Goal: Check status: Check status

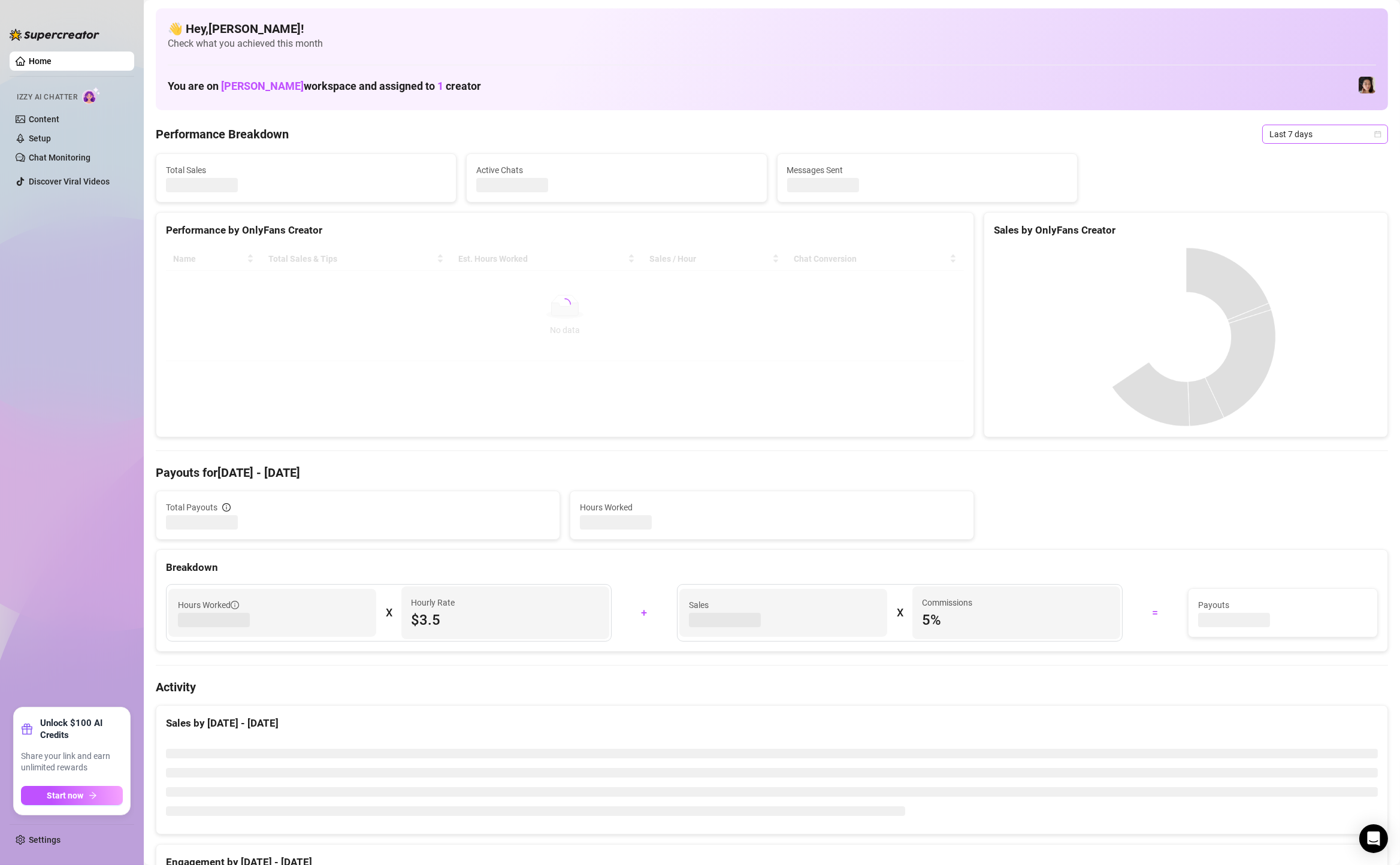
click at [1314, 138] on span "Last 7 days" at bounding box center [1325, 134] width 111 height 18
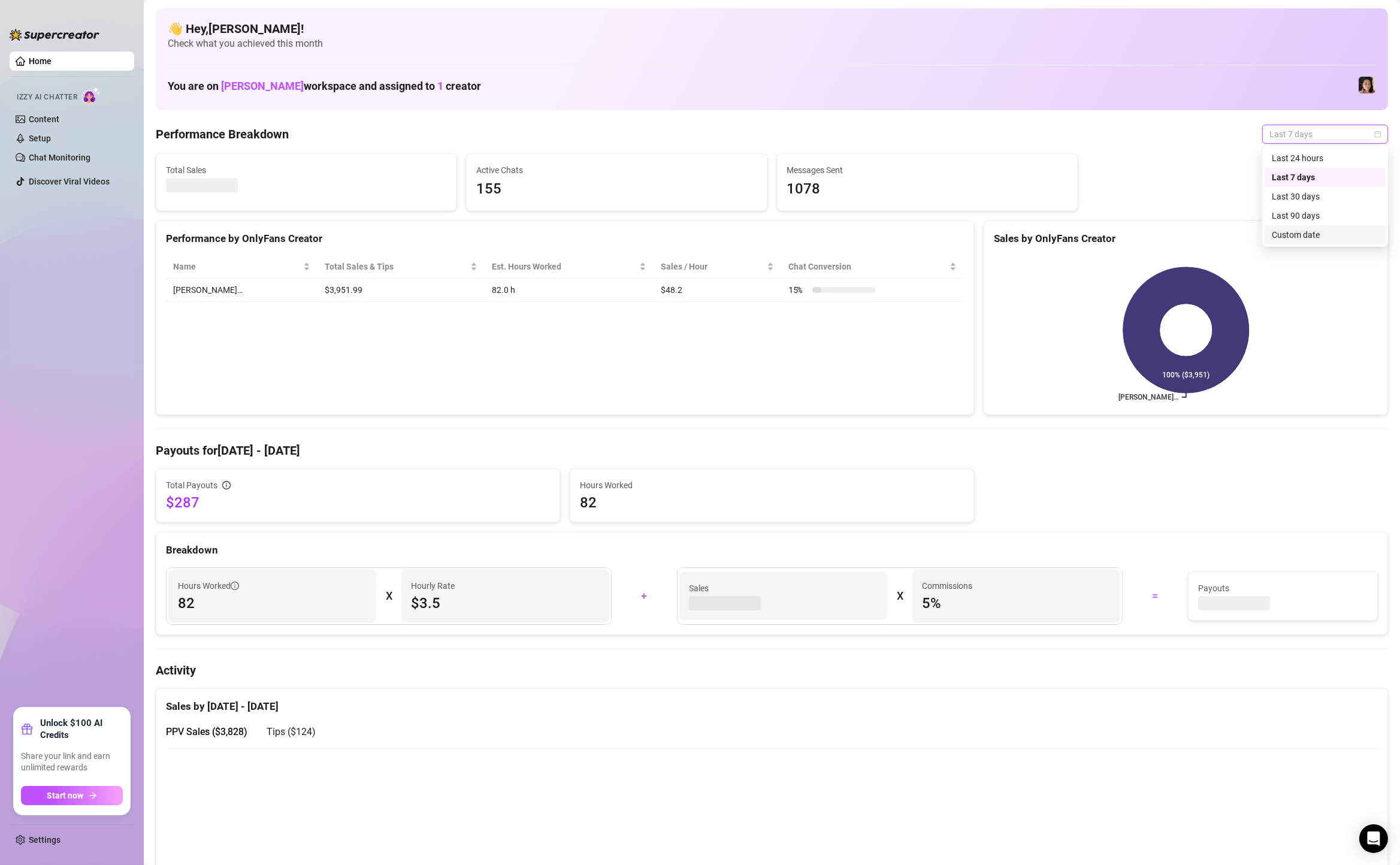
click at [1292, 228] on div "Custom date" at bounding box center [1325, 235] width 107 height 14
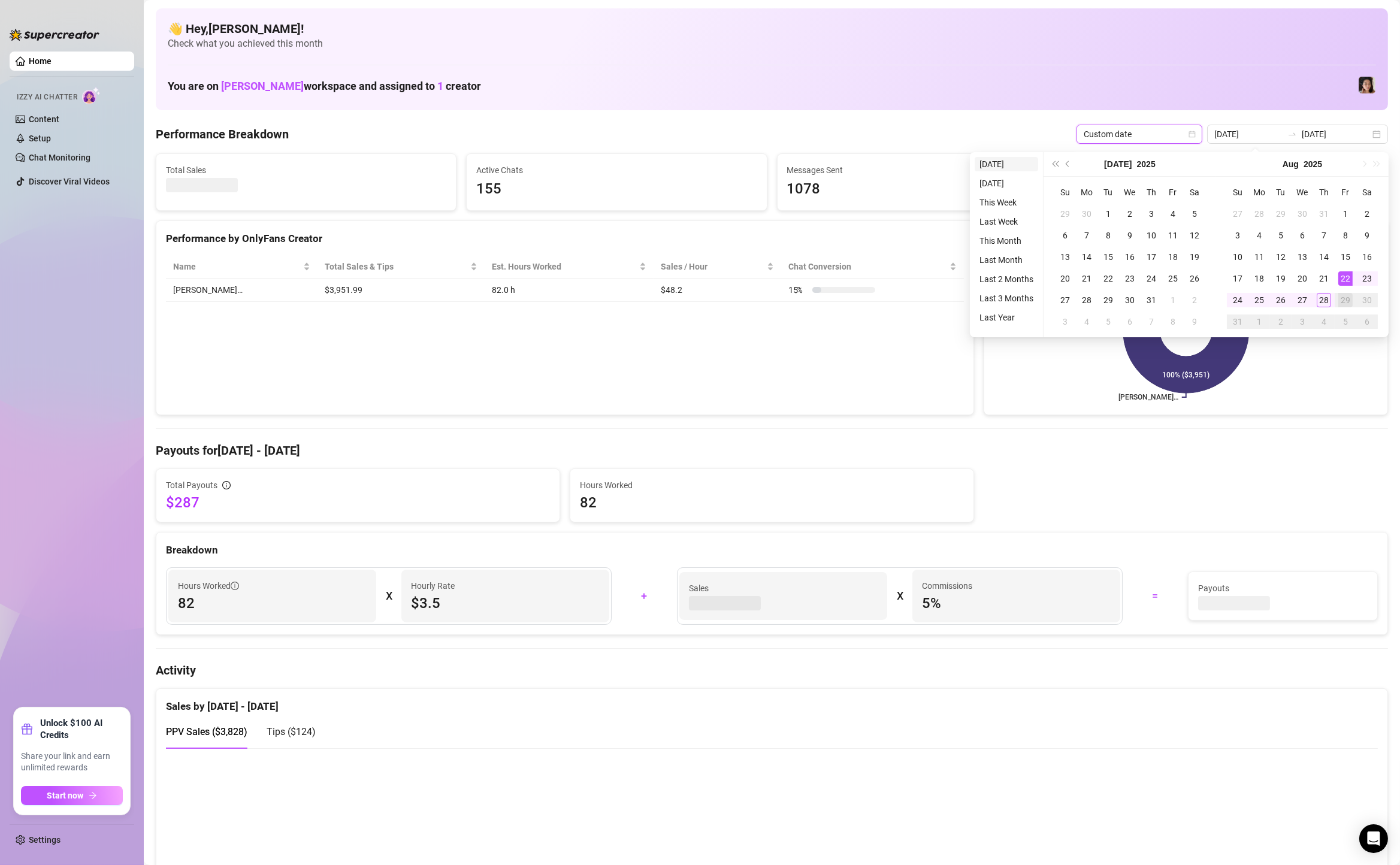
type input "[DATE]"
click at [982, 164] on li "[DATE]" at bounding box center [1006, 164] width 64 height 14
type input "[DATE]"
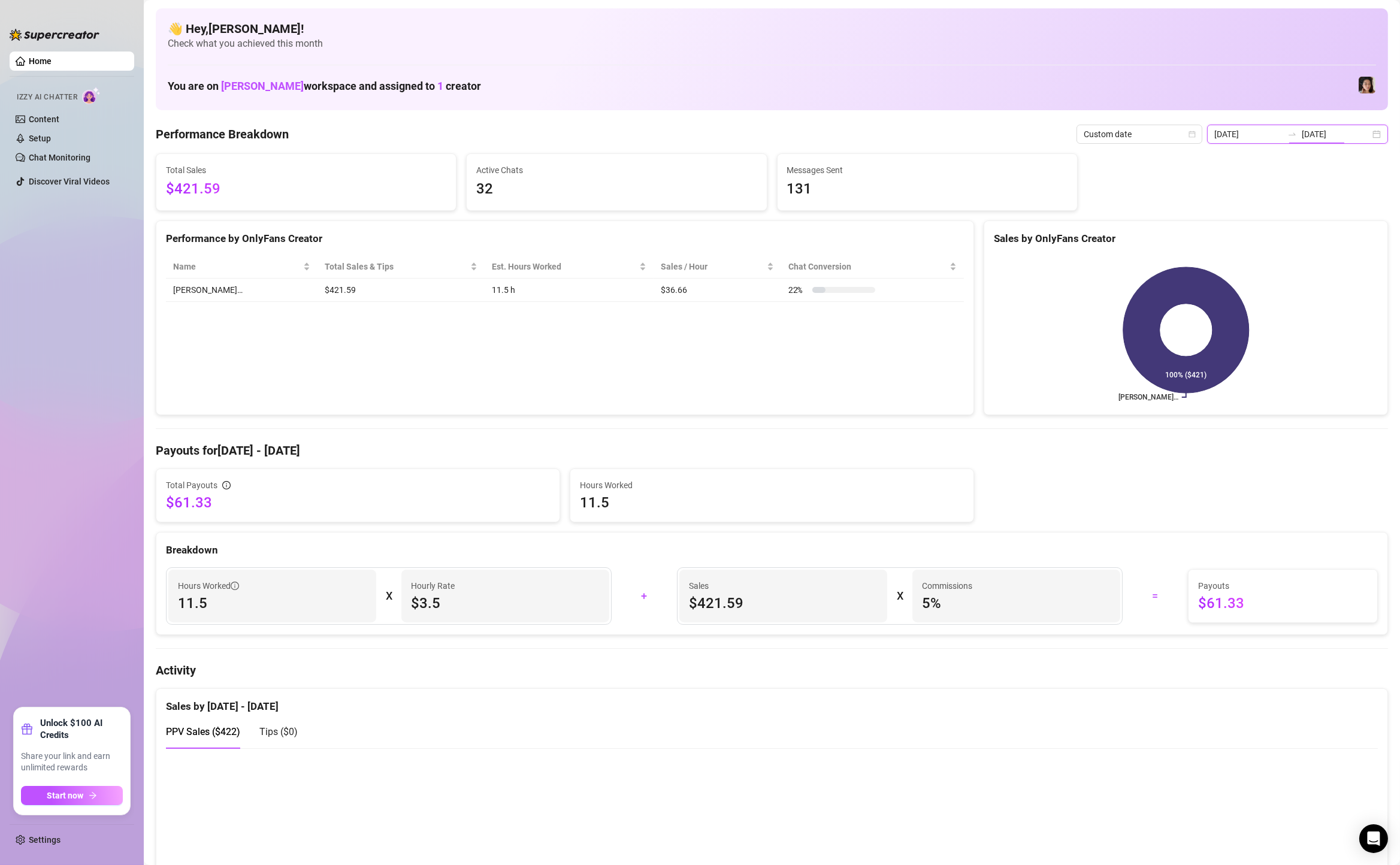
click at [1345, 135] on input "[DATE]" at bounding box center [1335, 134] width 68 height 14
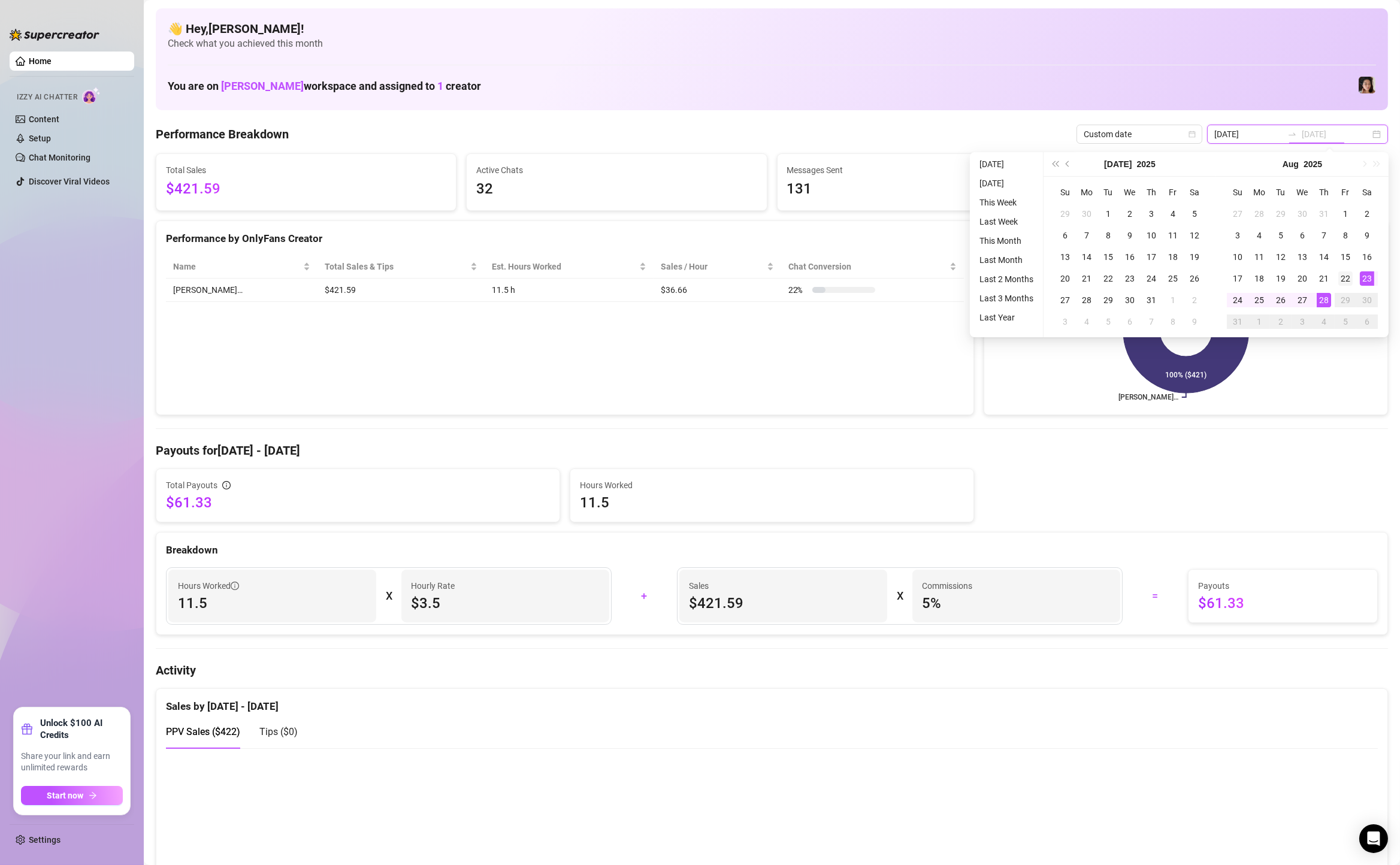
type input "[DATE]"
click at [1345, 274] on div "22" at bounding box center [1345, 278] width 14 height 14
type input "[DATE]"
click at [1320, 301] on div "28" at bounding box center [1323, 300] width 14 height 14
type input "[DATE]"
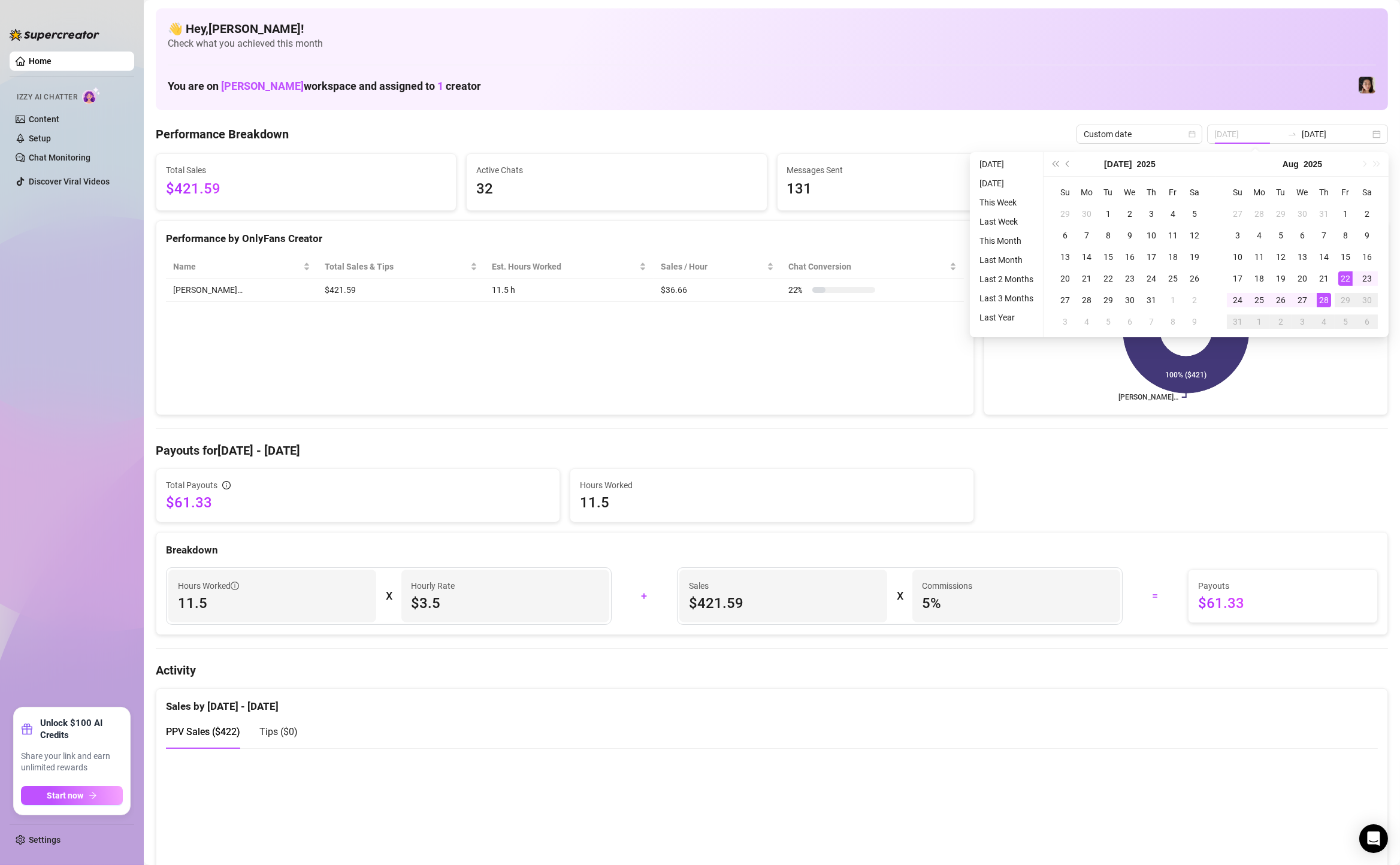
type input "[DATE]"
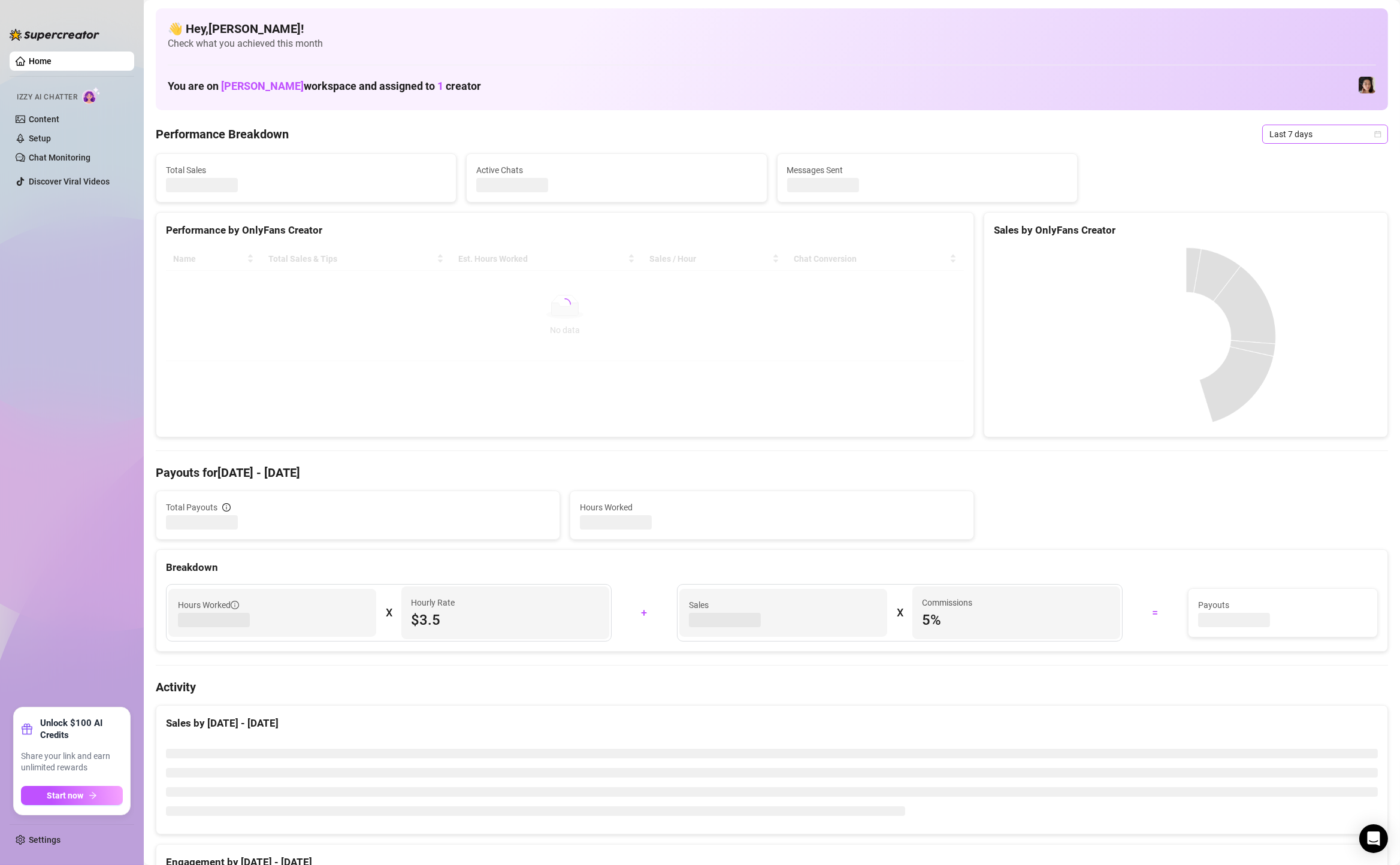
click at [1314, 135] on span "Last 7 days" at bounding box center [1325, 134] width 111 height 18
click at [1311, 234] on div "Custom date" at bounding box center [1325, 235] width 107 height 14
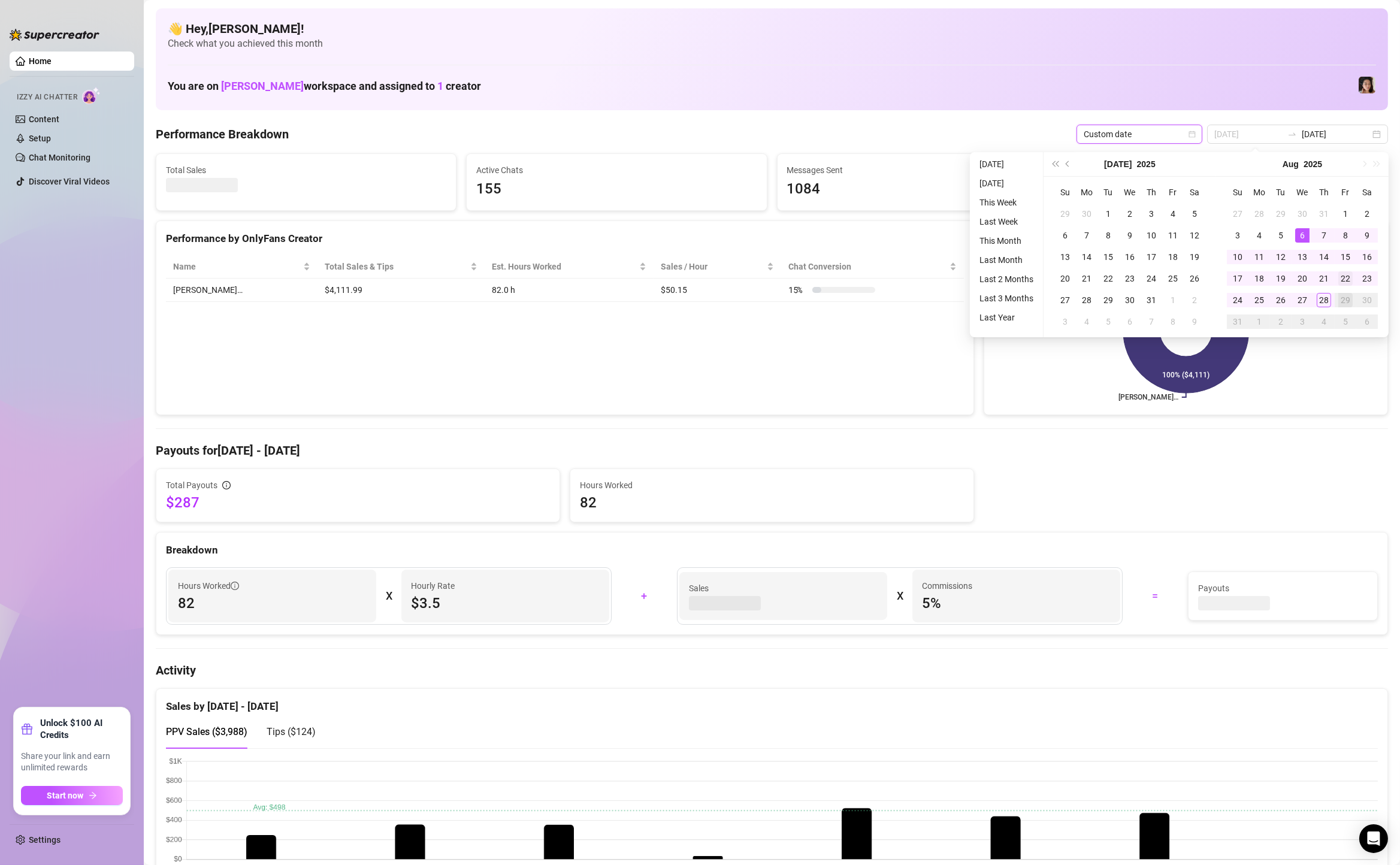
type input "[DATE]"
click at [1345, 277] on div "22" at bounding box center [1345, 278] width 14 height 14
type input "[DATE]"
click at [1319, 298] on div "28" at bounding box center [1323, 300] width 14 height 14
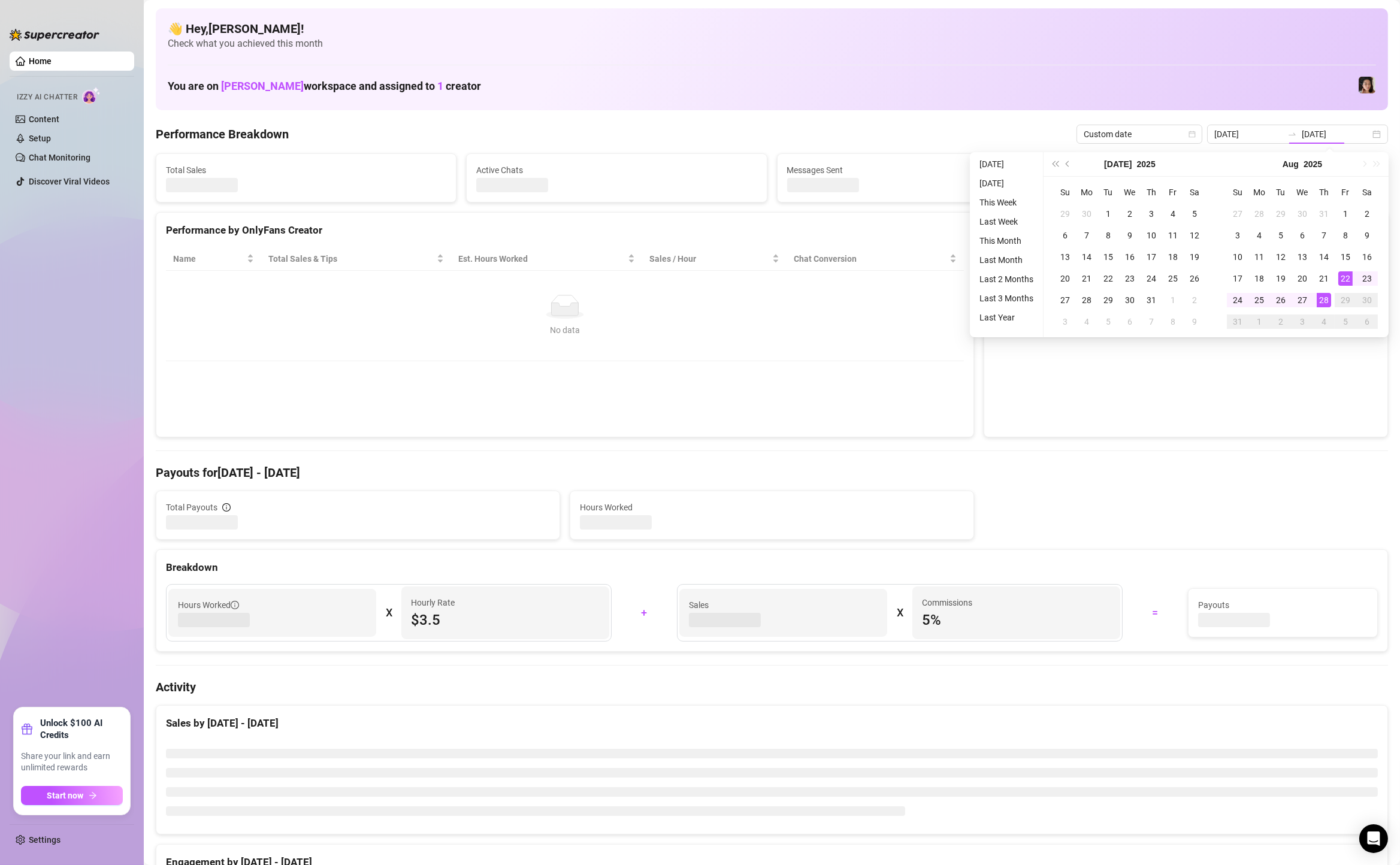
type input "[DATE]"
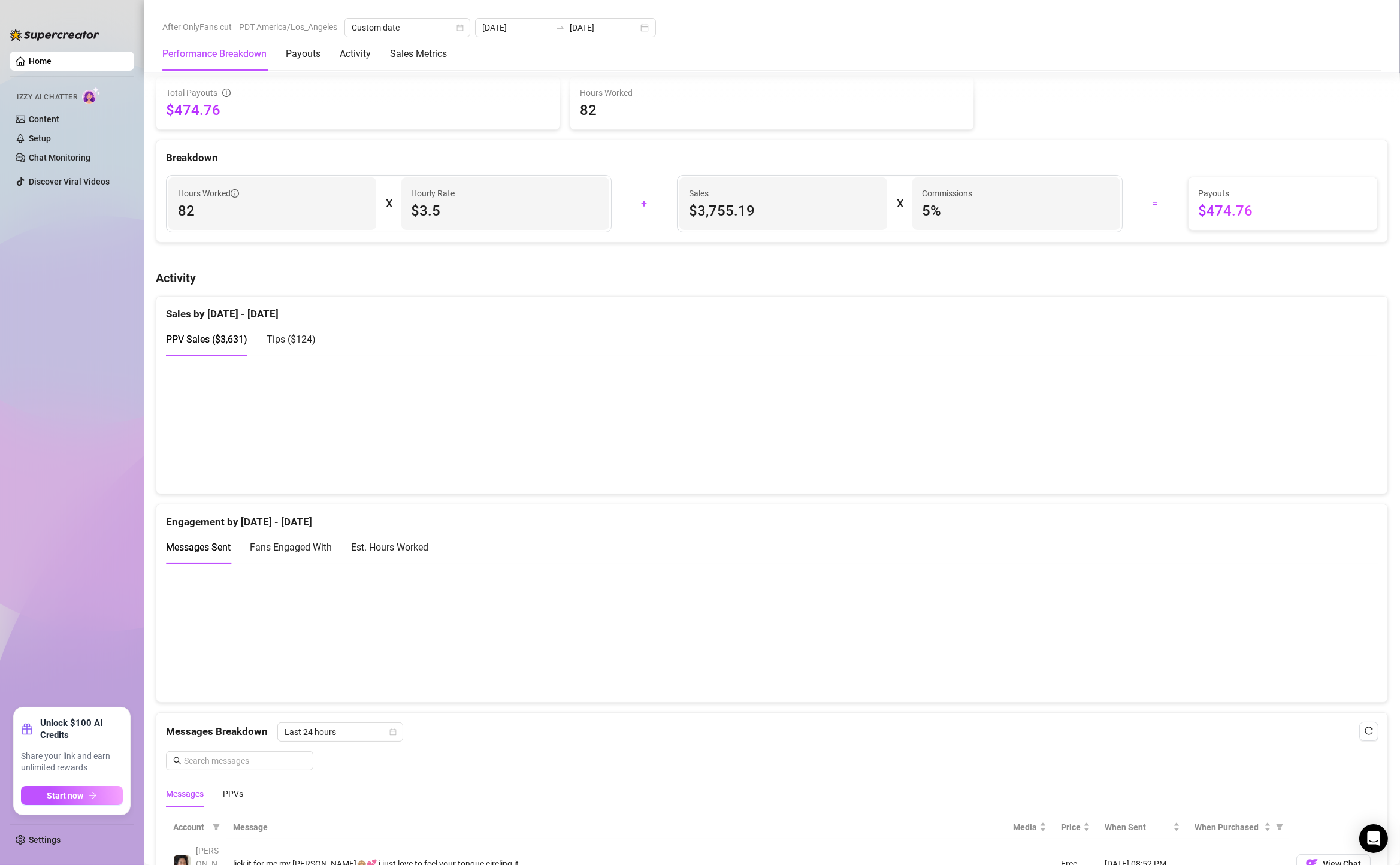
scroll to position [222, 0]
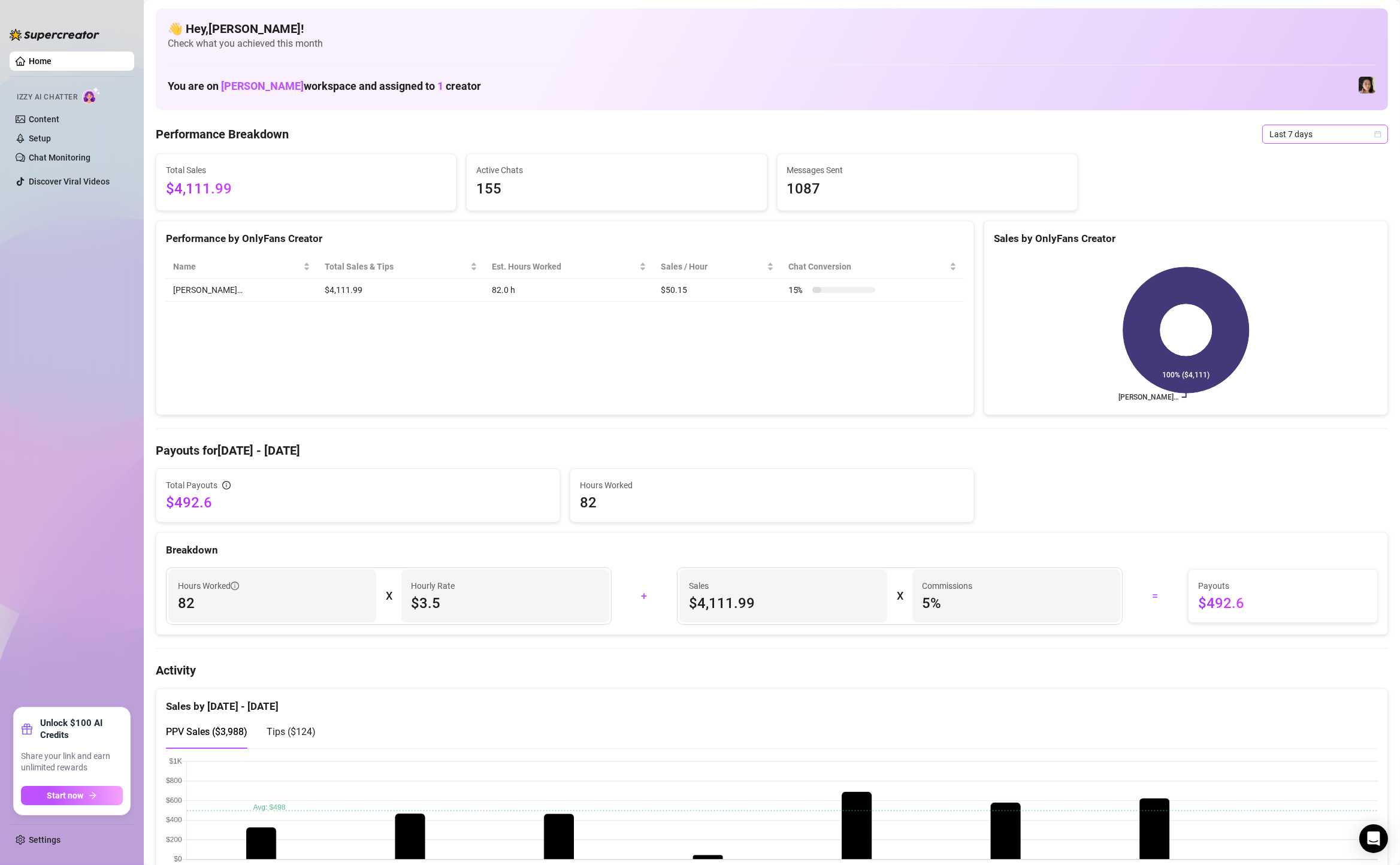
click at [1378, 134] on icon "calendar" at bounding box center [1377, 134] width 8 height 8
click at [1343, 231] on div "Custom date" at bounding box center [1325, 235] width 107 height 14
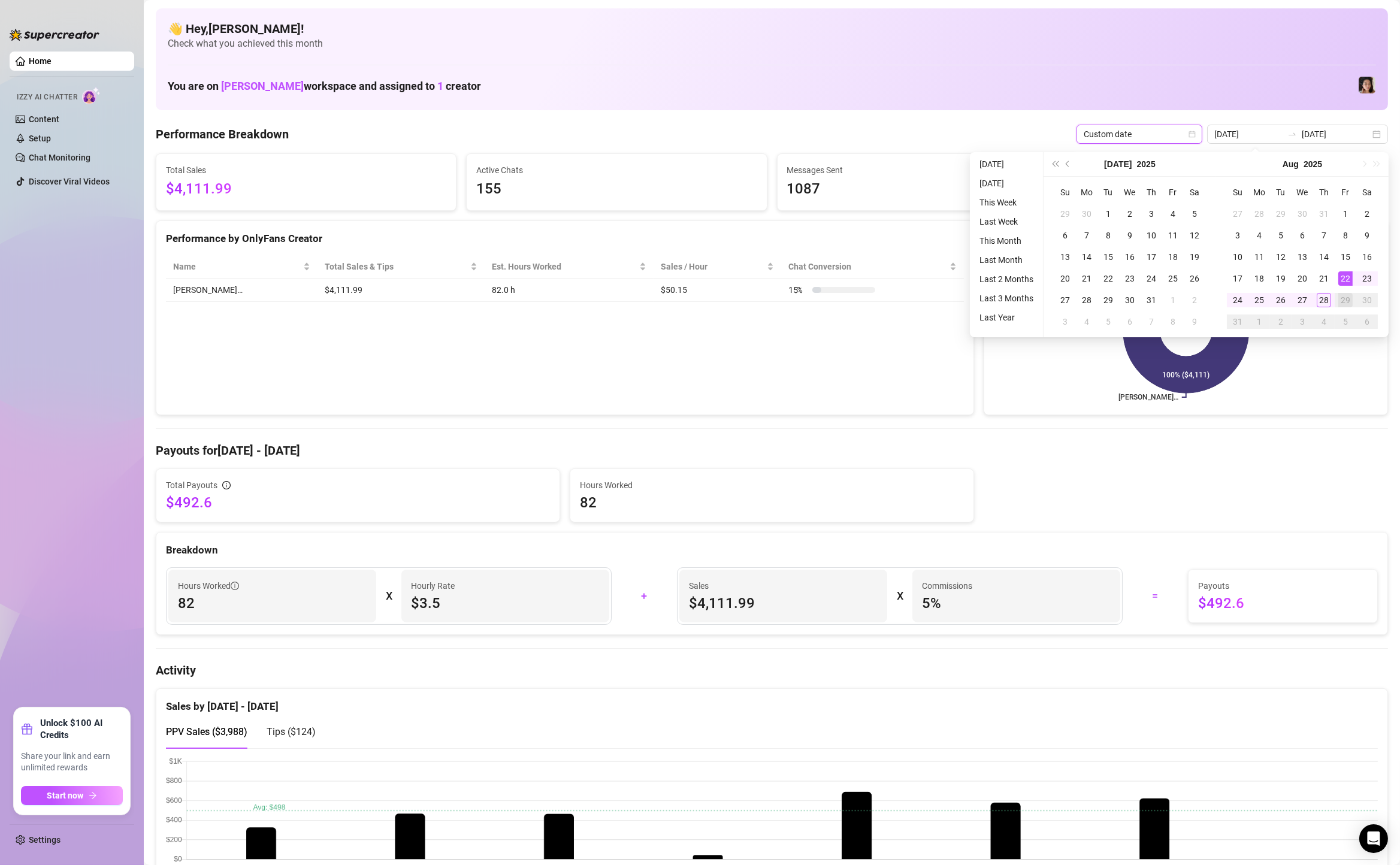
type input "[DATE]"
click at [1341, 277] on div "22" at bounding box center [1345, 278] width 14 height 14
type input "[DATE]"
click at [1321, 300] on div "28" at bounding box center [1323, 300] width 14 height 14
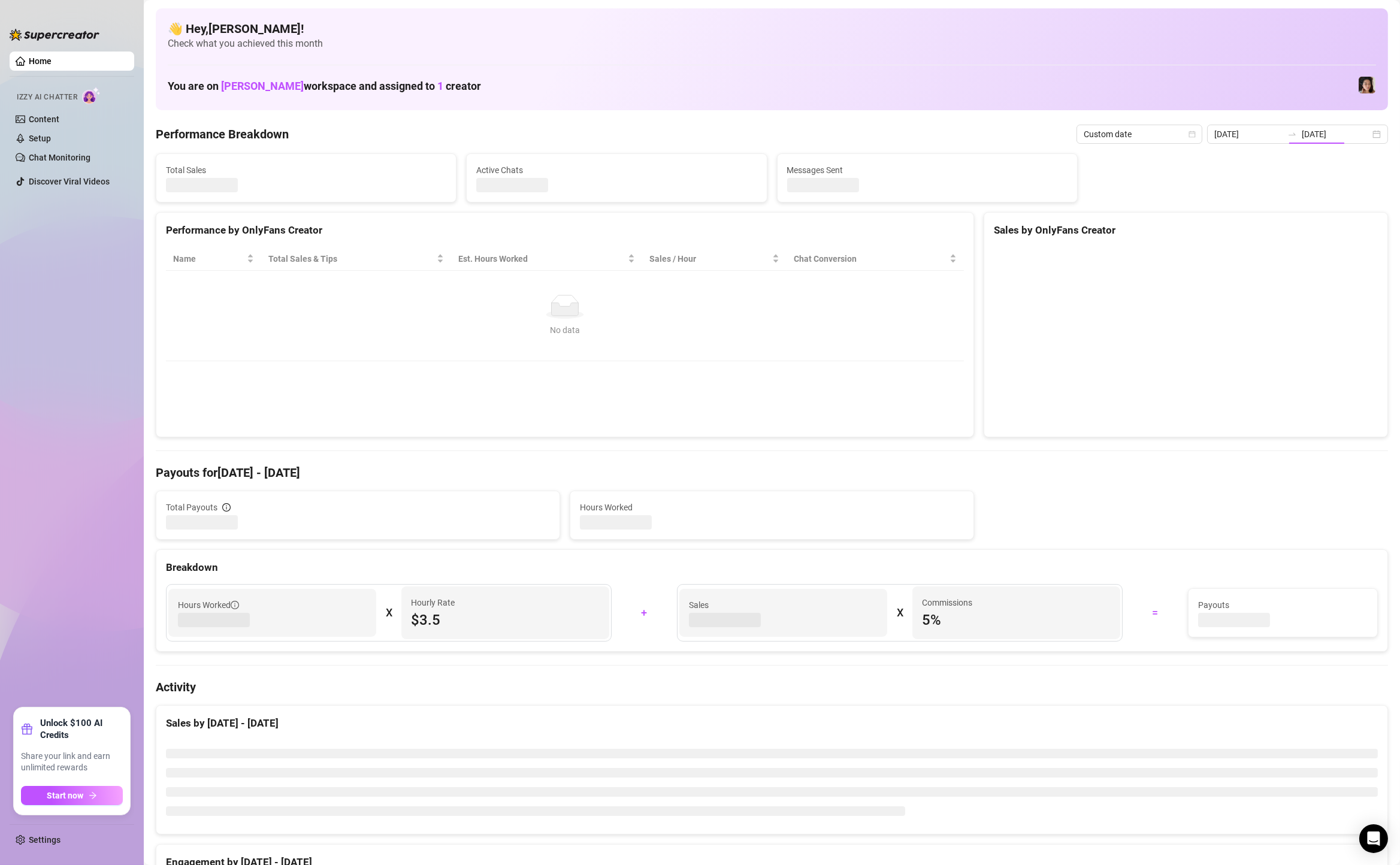
type input "[DATE]"
